Goal: Transaction & Acquisition: Purchase product/service

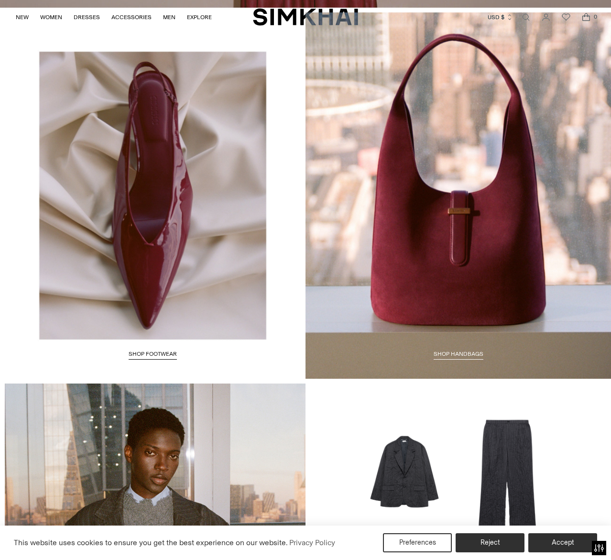
scroll to position [1174, 0]
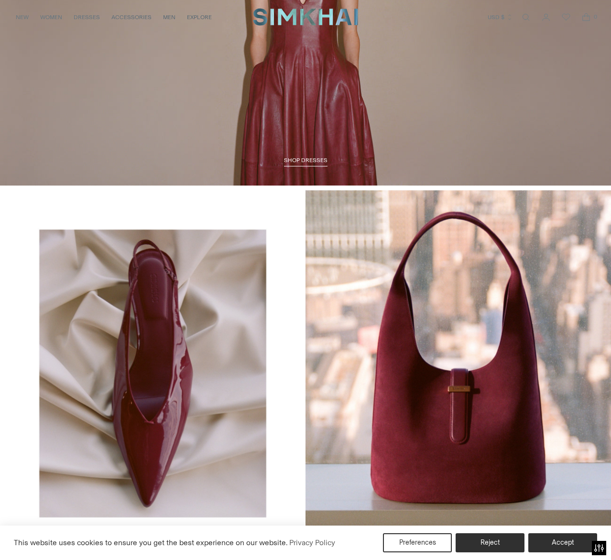
click at [297, 159] on span "SHOP DRESSES" at bounding box center [306, 160] width 44 height 7
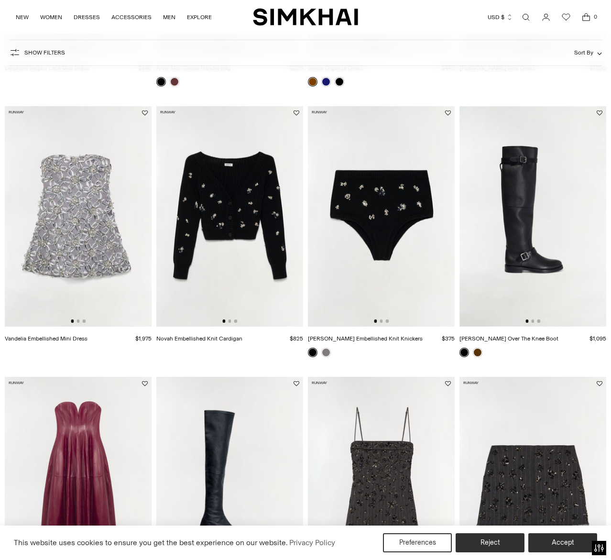
scroll to position [453, 0]
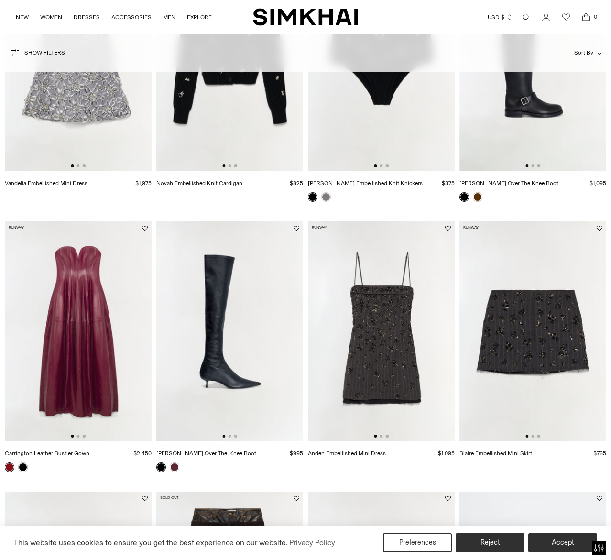
click at [132, 346] on img at bounding box center [78, 331] width 147 height 220
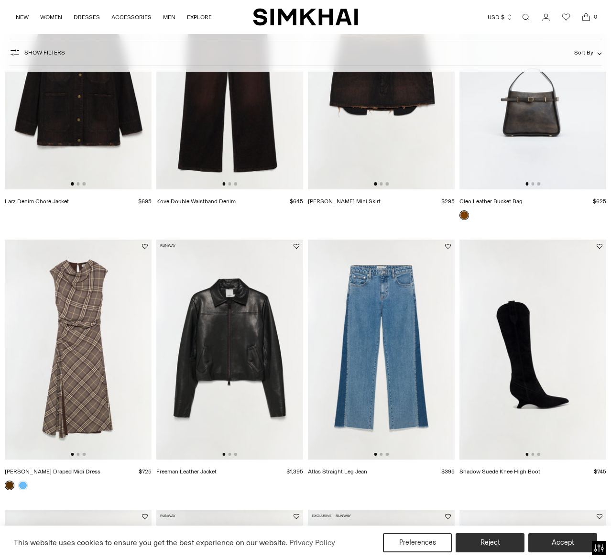
scroll to position [1046, 0]
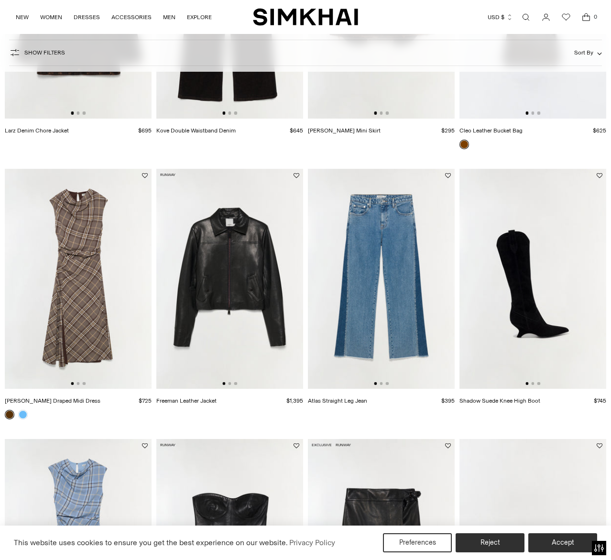
click at [238, 284] on img at bounding box center [229, 279] width 147 height 220
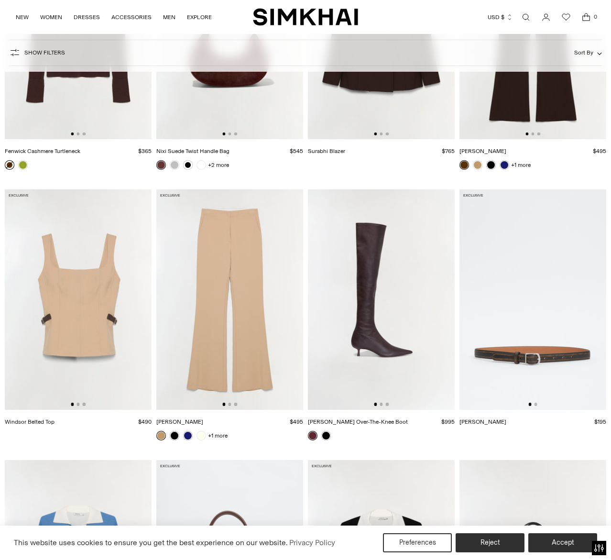
scroll to position [3224, 0]
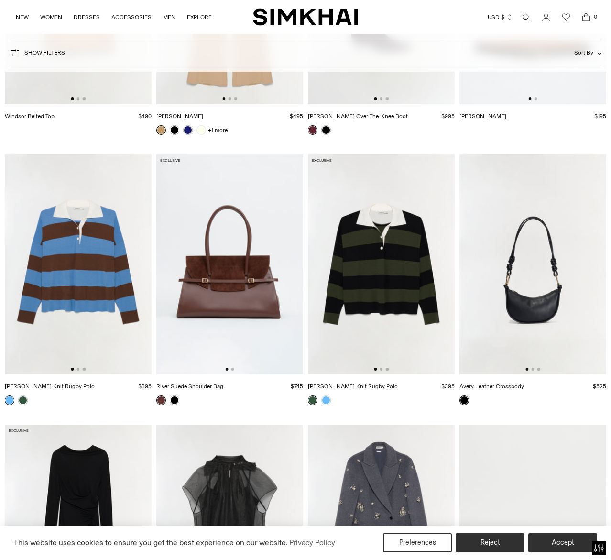
click at [255, 349] on img at bounding box center [229, 264] width 147 height 220
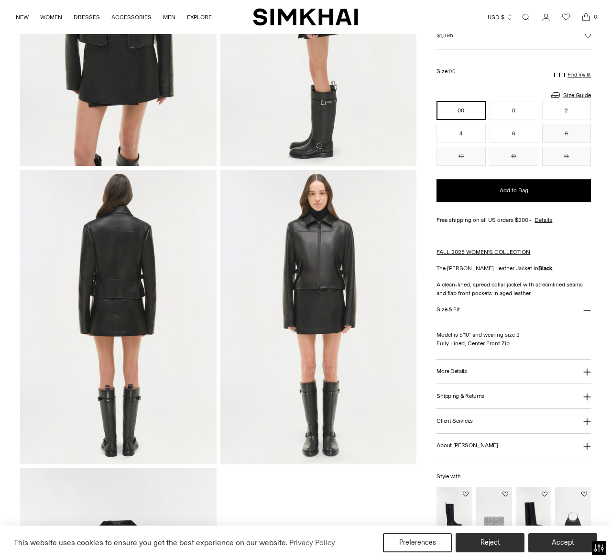
scroll to position [807, 0]
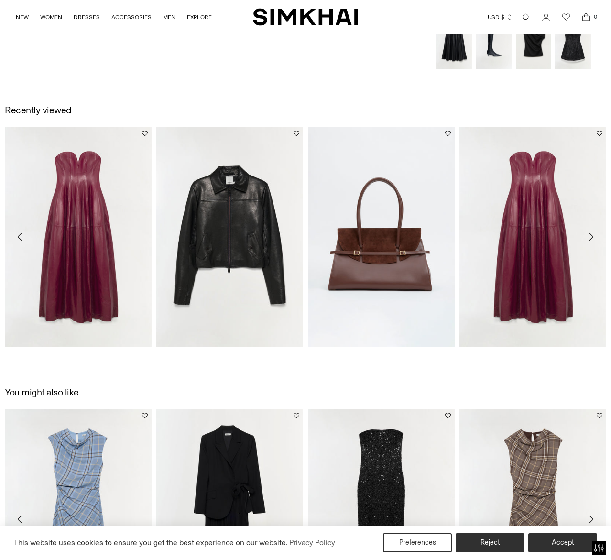
scroll to position [675, 0]
